Goal: Obtain resource: Obtain resource

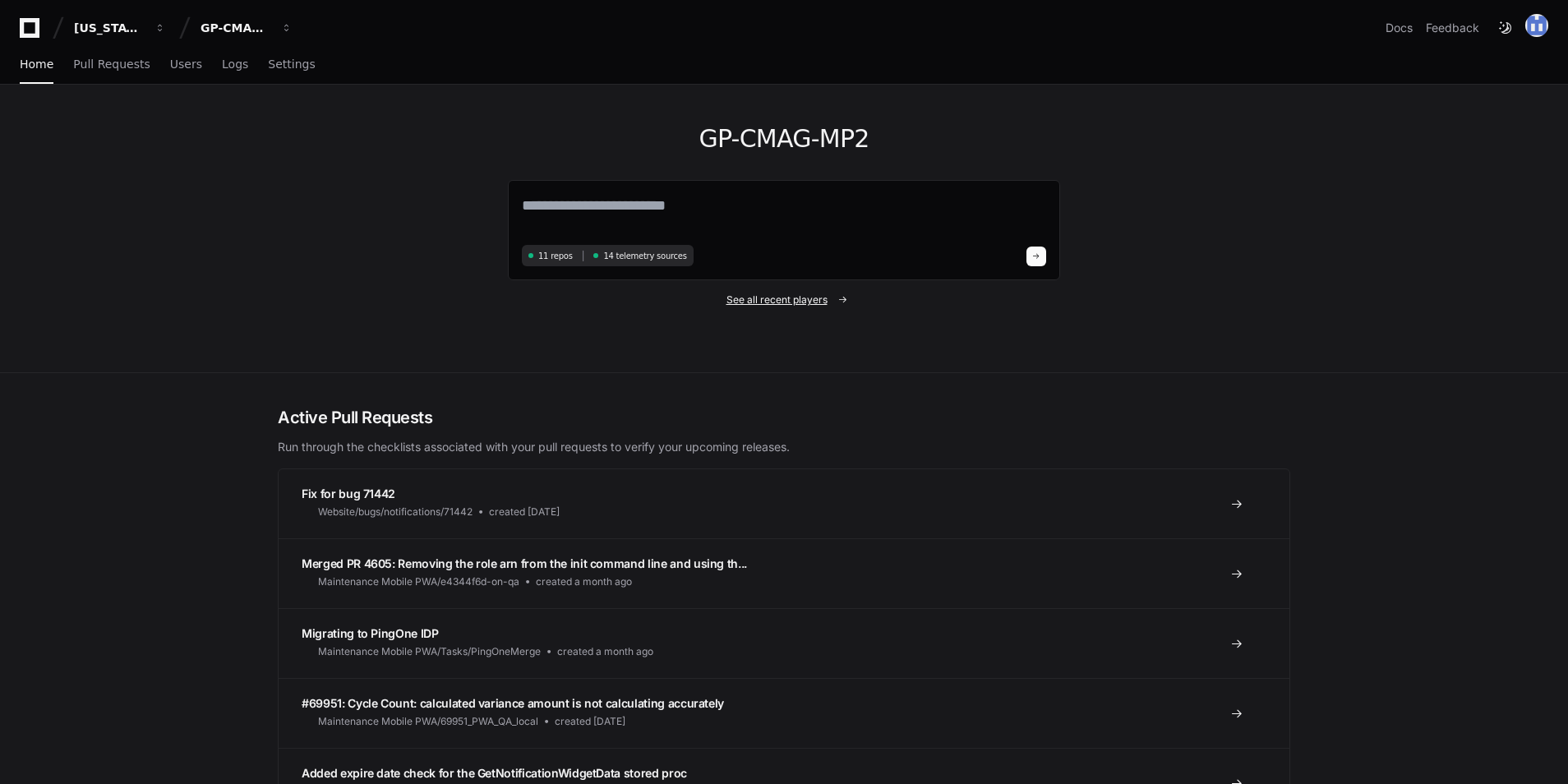
click at [756, 302] on span "See all recent players" at bounding box center [777, 300] width 101 height 13
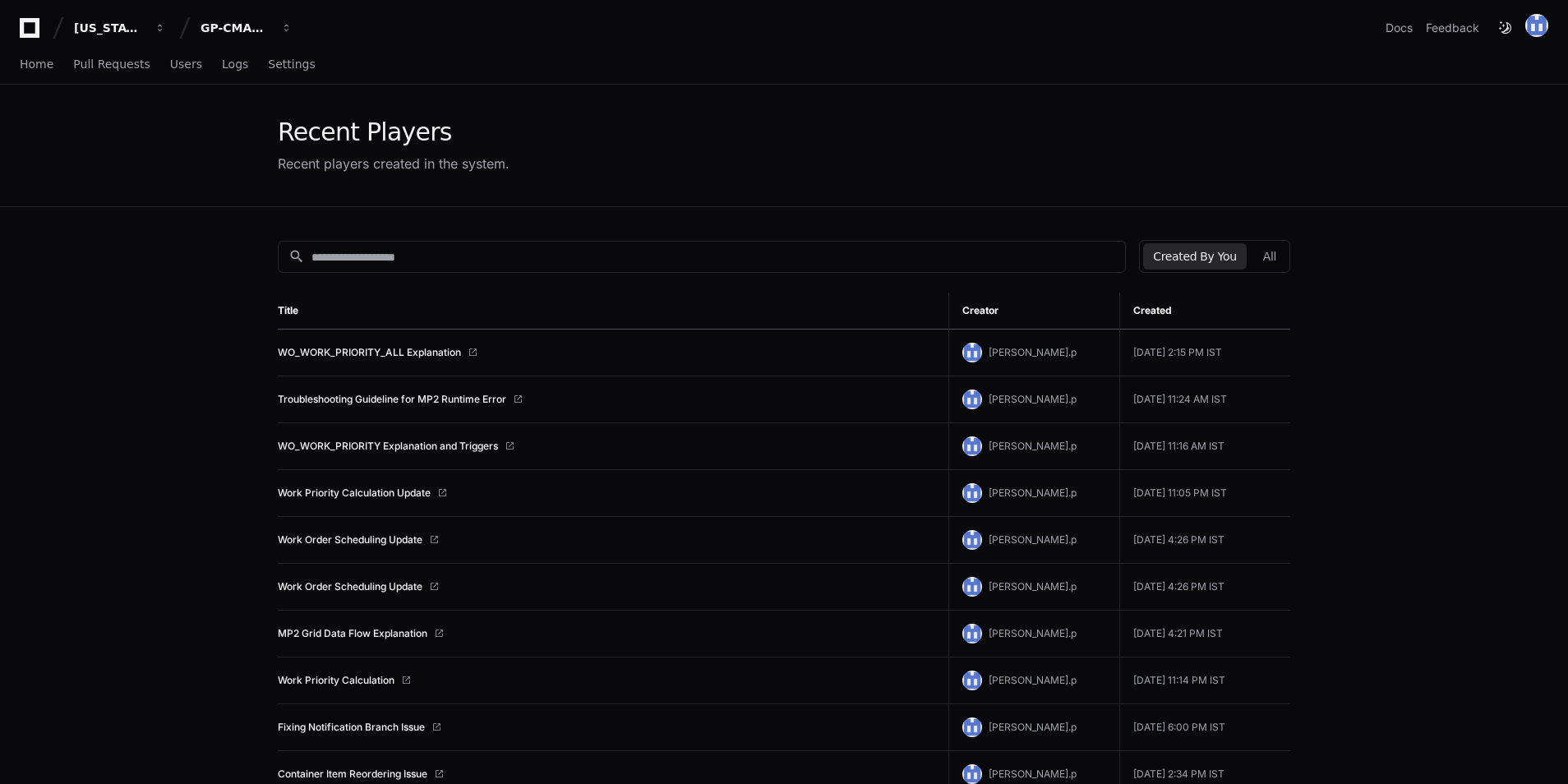
click at [1240, 263] on button "Created By You" at bounding box center [1194, 256] width 102 height 26
click at [432, 344] on td "WO_WORK_PRIORITY_ALL Explanation" at bounding box center [612, 353] width 670 height 47
click at [430, 351] on link "WO_WORK_PRIORITY_ALL Explanation" at bounding box center [369, 353] width 183 height 13
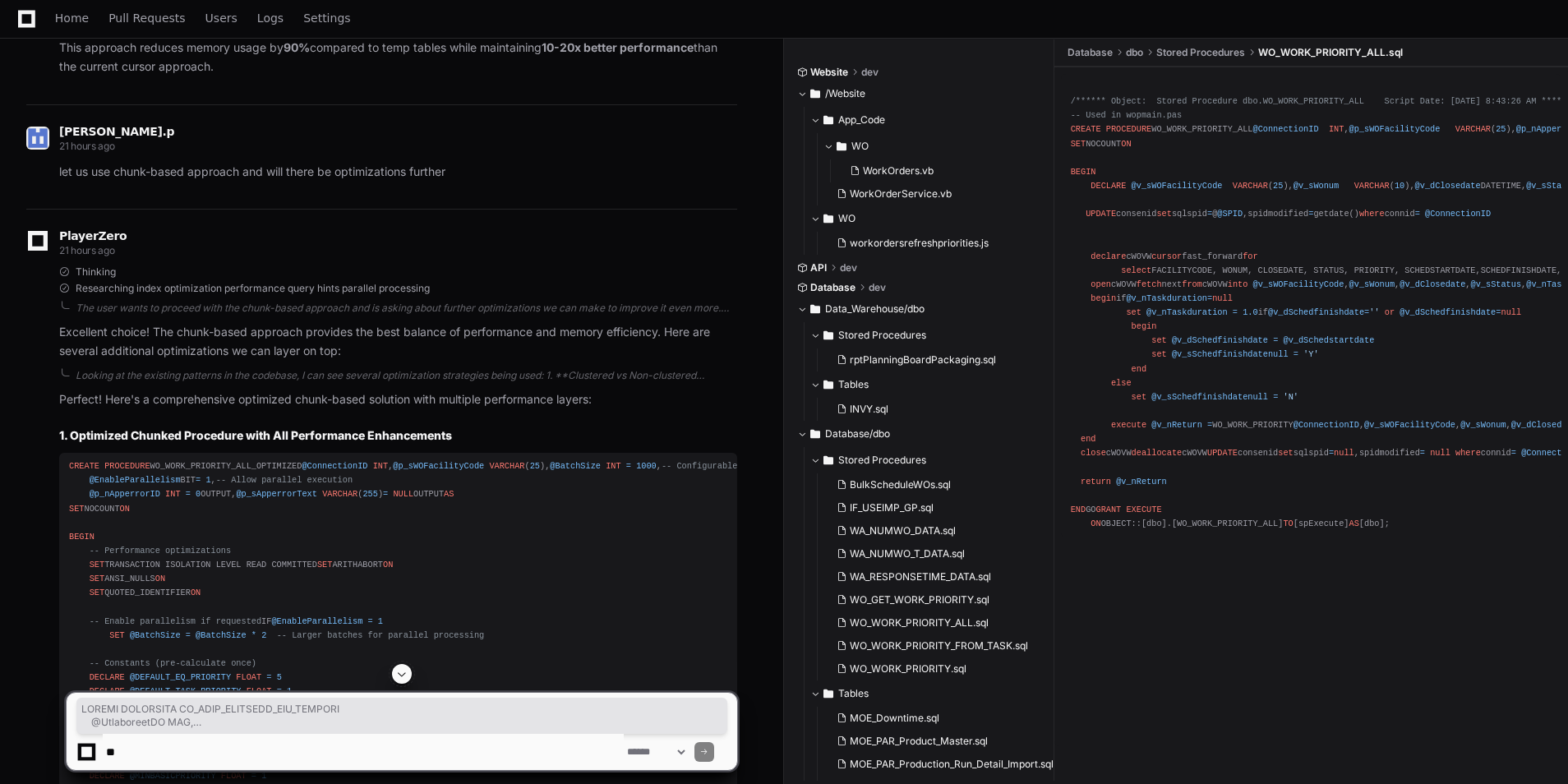
scroll to position [8380, 0]
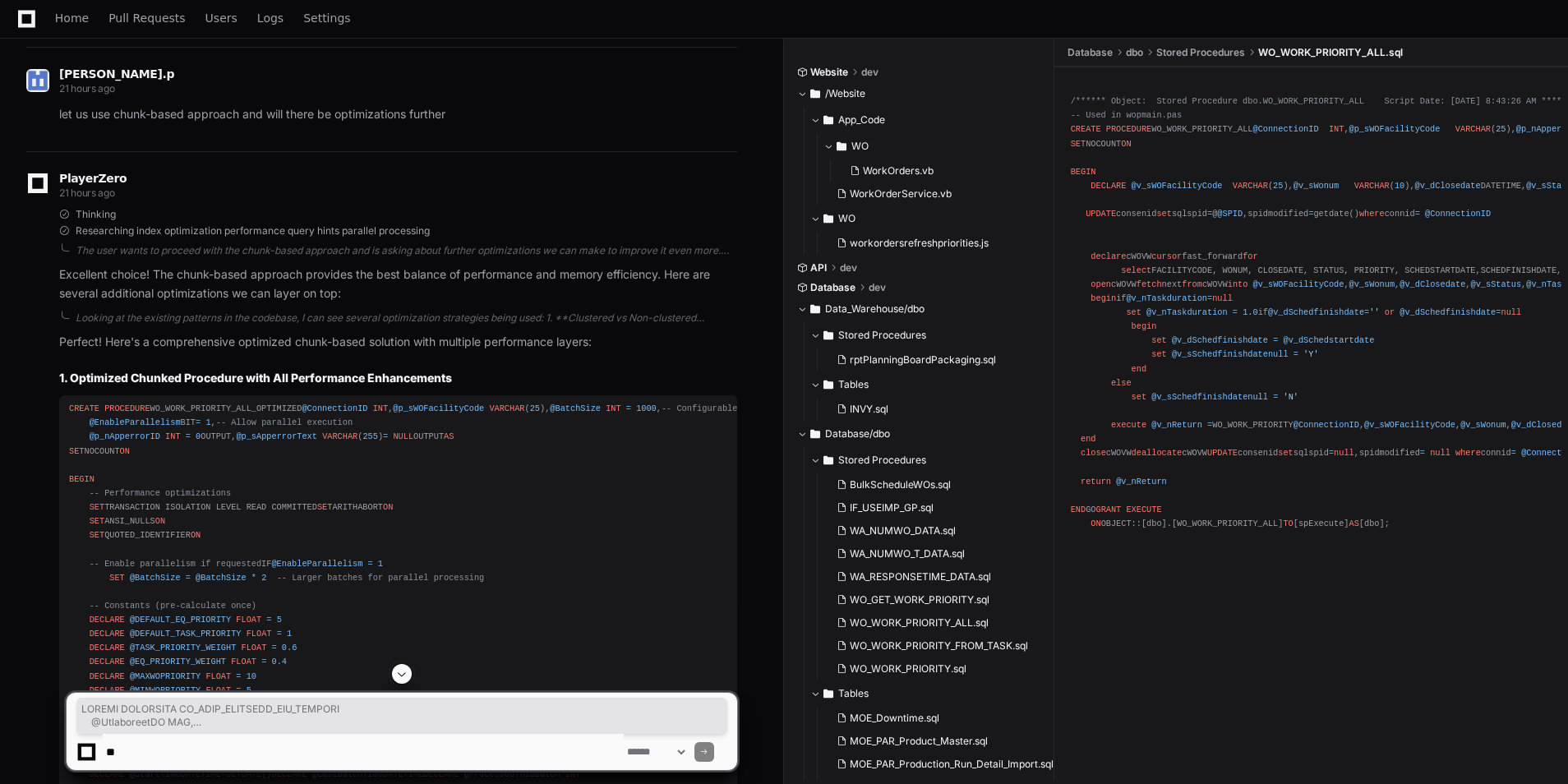
drag, startPoint x: 67, startPoint y: 235, endPoint x: 212, endPoint y: 350, distance: 185.1
copy div "CREATE PROCEDURE WO_WORK_PRIORITY_ALL_CHUNKED @ConnectionID INT , @p_sWOFacilit…"
